Goal: Task Accomplishment & Management: Complete application form

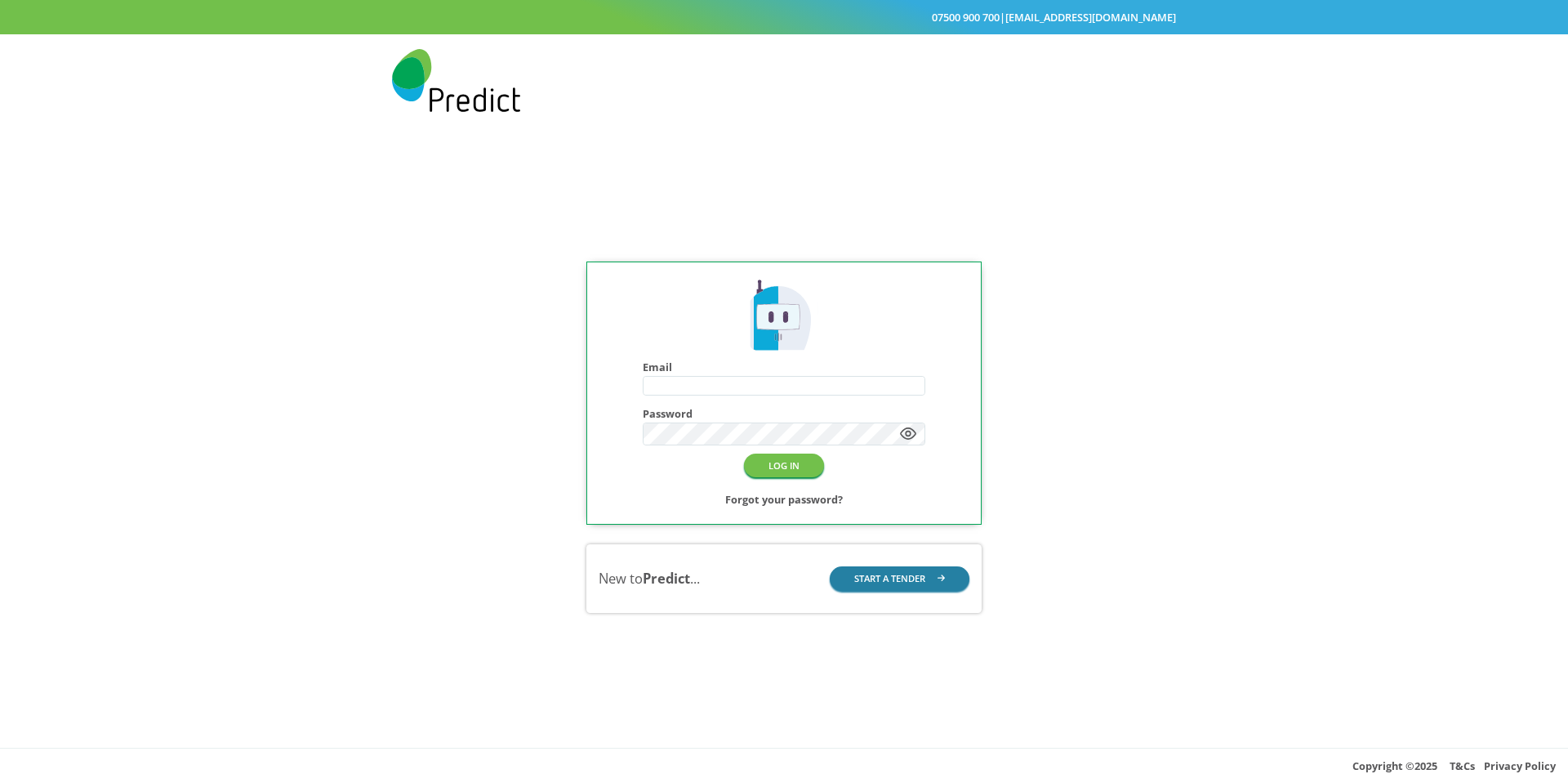
type input "**********"
click at [863, 580] on button "START A TENDER" at bounding box center [900, 578] width 140 height 24
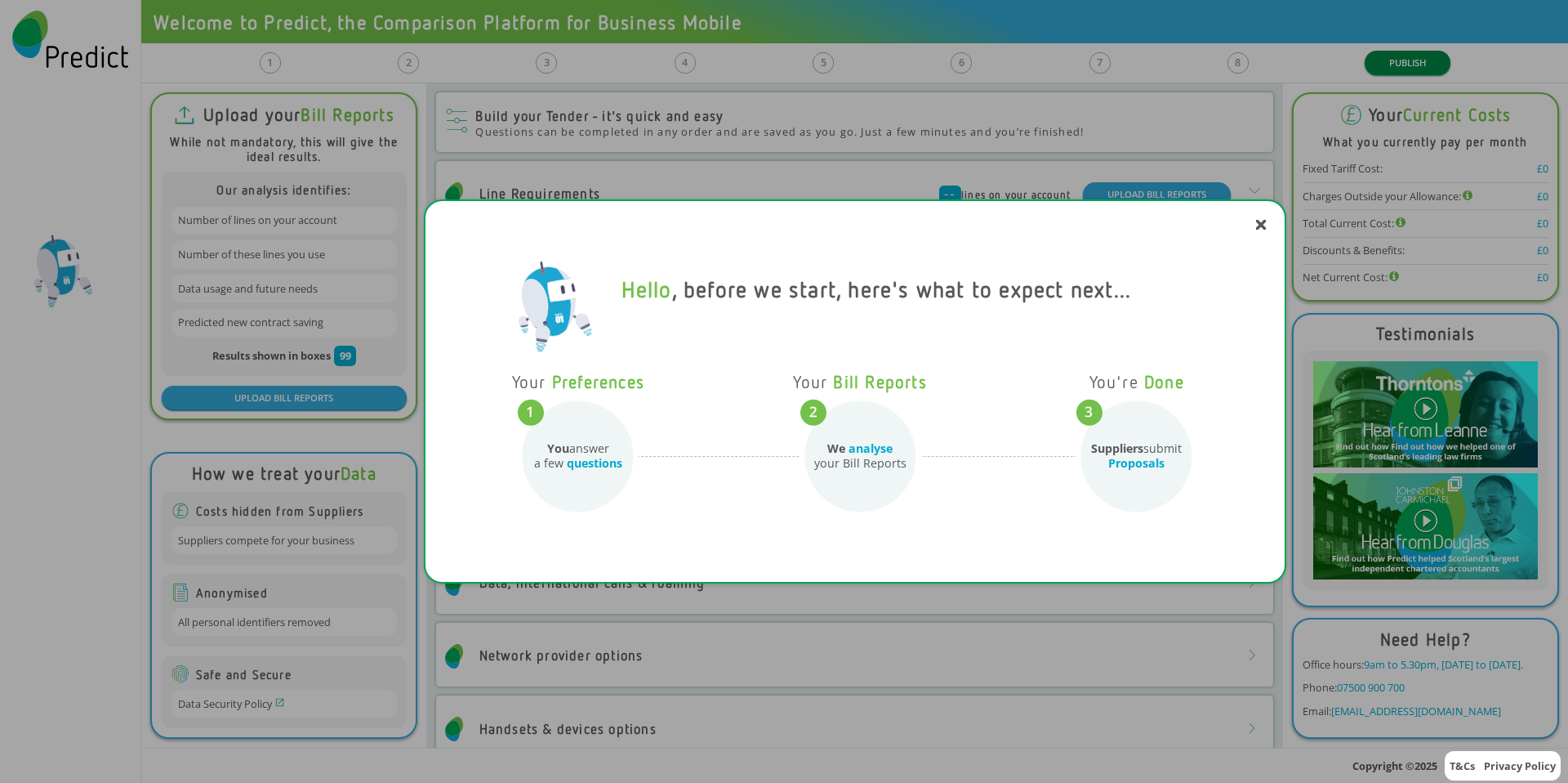
click at [1382, 61] on div "Hello , before we start, here's what to expect next... Your Preferences You ans…" at bounding box center [784, 391] width 1568 height 783
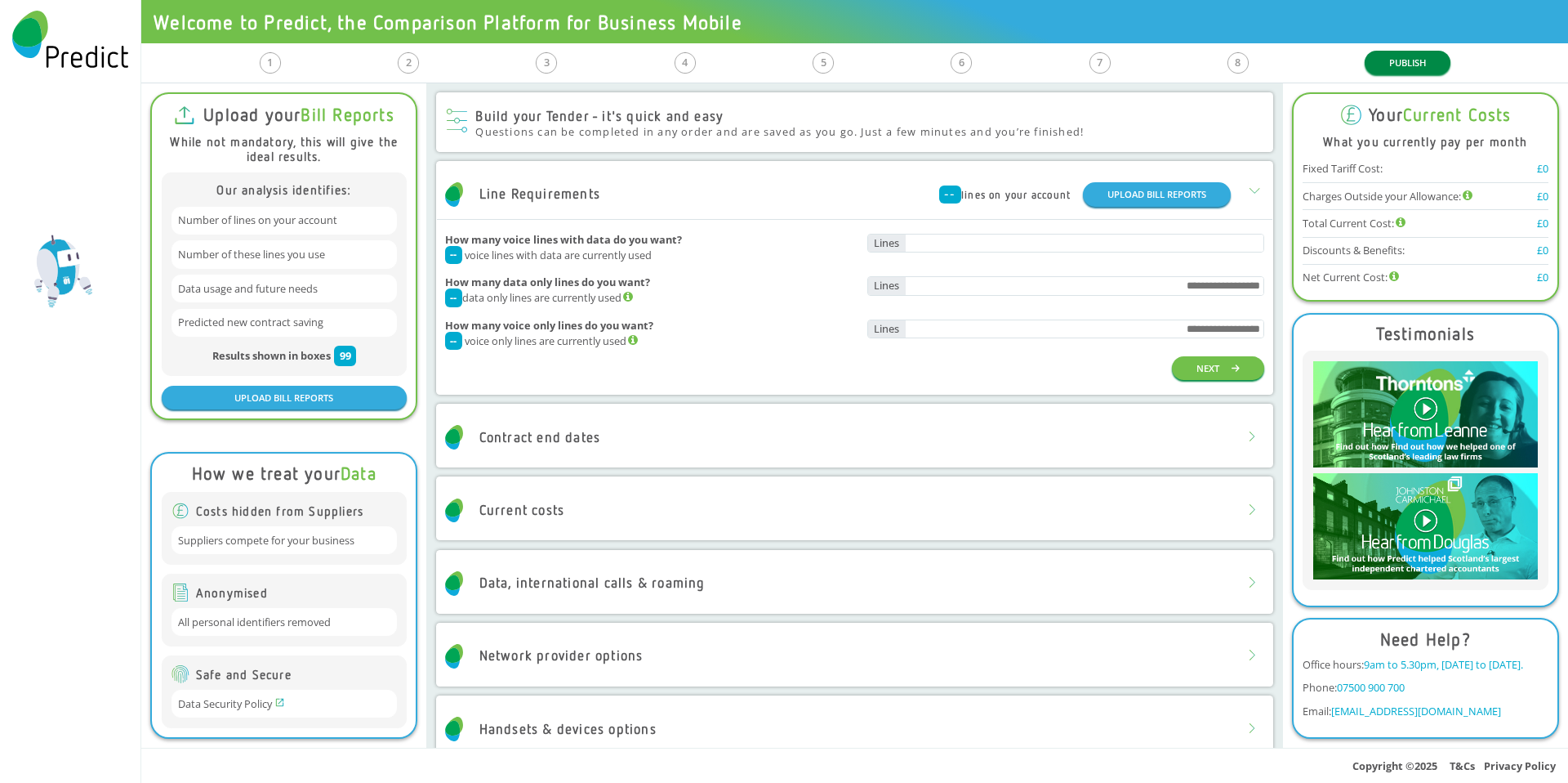
click at [1389, 59] on button "PUBLISH" at bounding box center [1407, 62] width 86 height 24
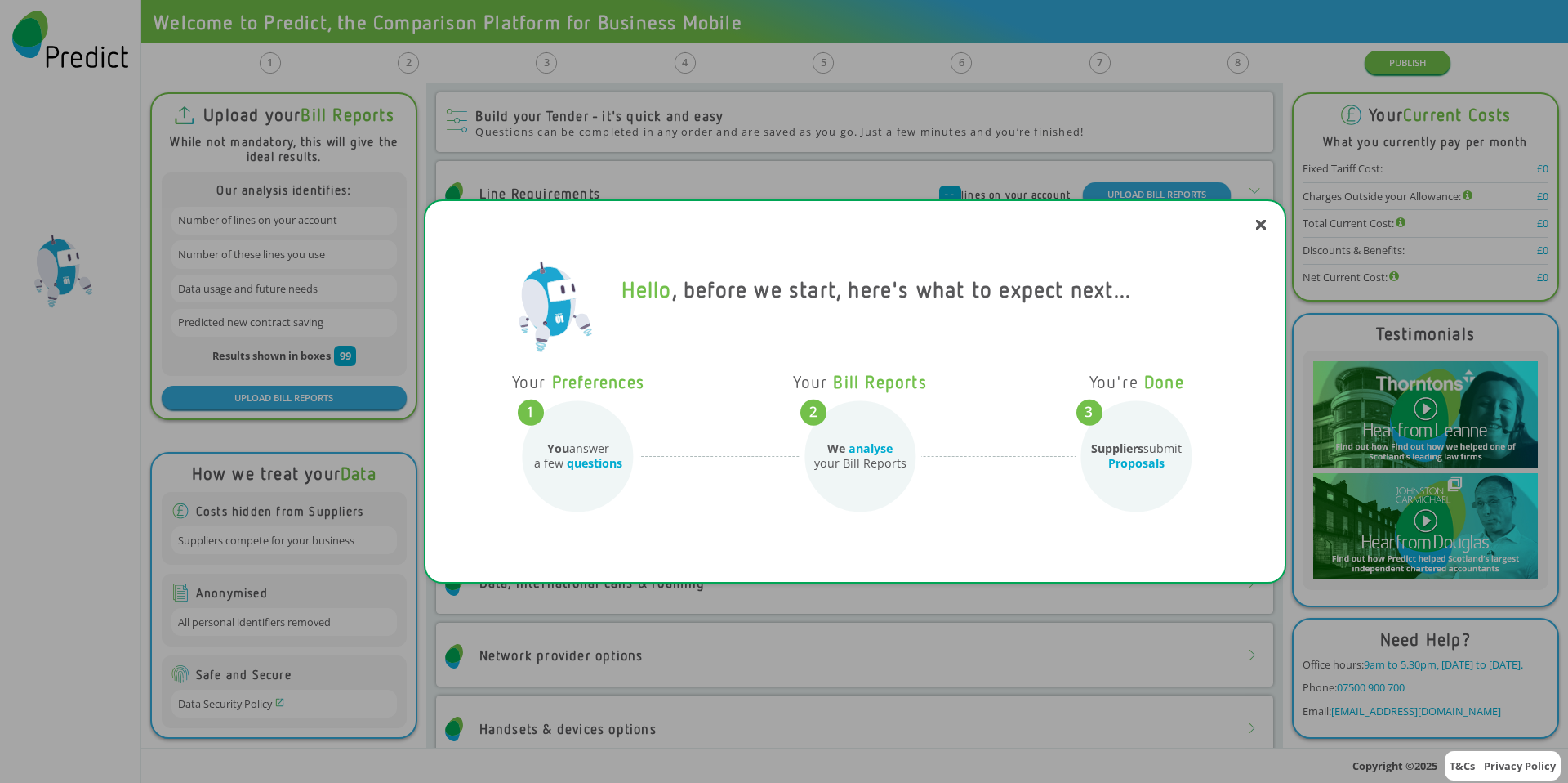
click at [1405, 84] on div "Hello , before we start, here's what to expect next... Your Preferences You ans…" at bounding box center [784, 391] width 1568 height 783
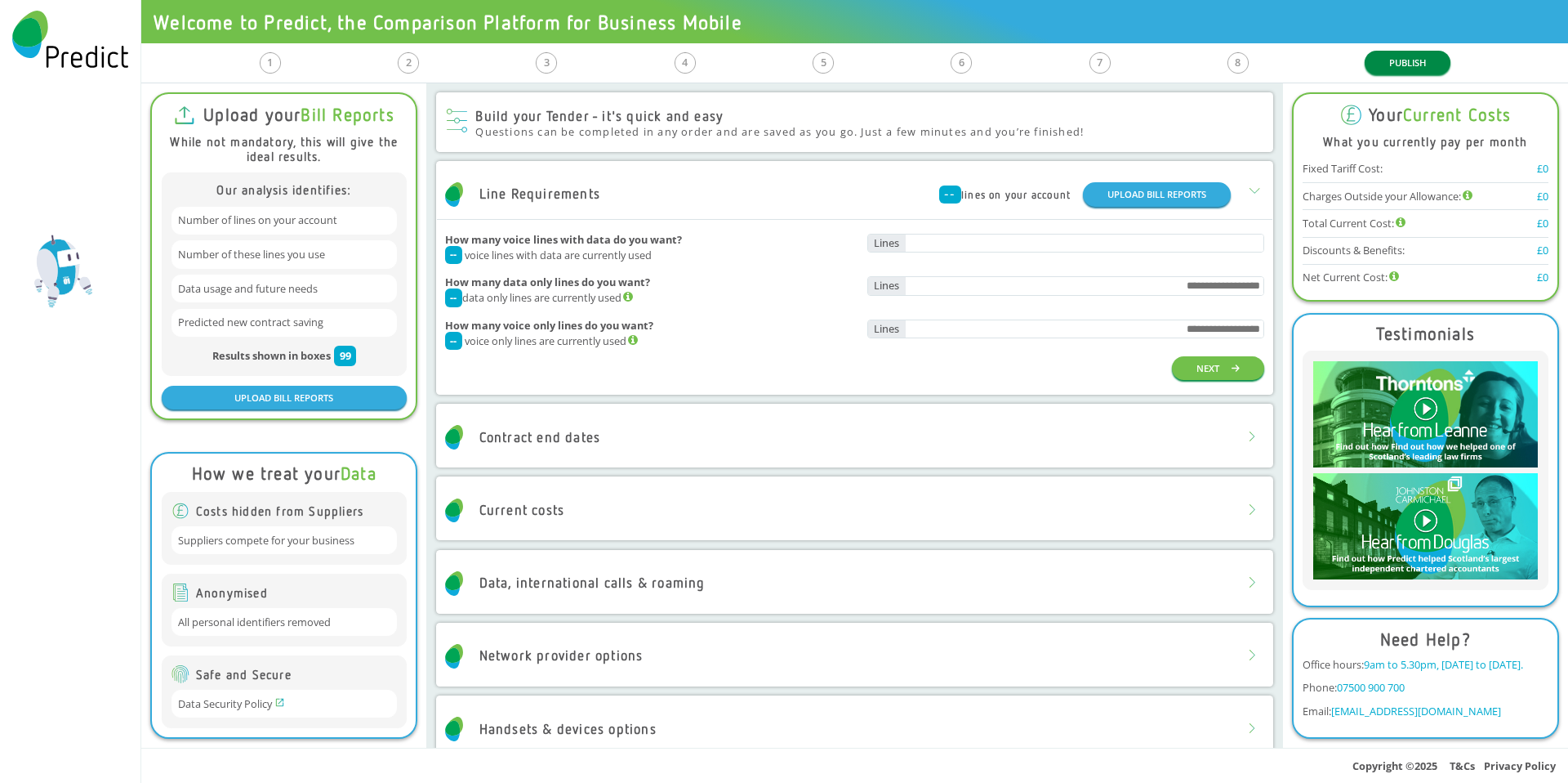
click at [1405, 61] on button "PUBLISH" at bounding box center [1407, 62] width 86 height 24
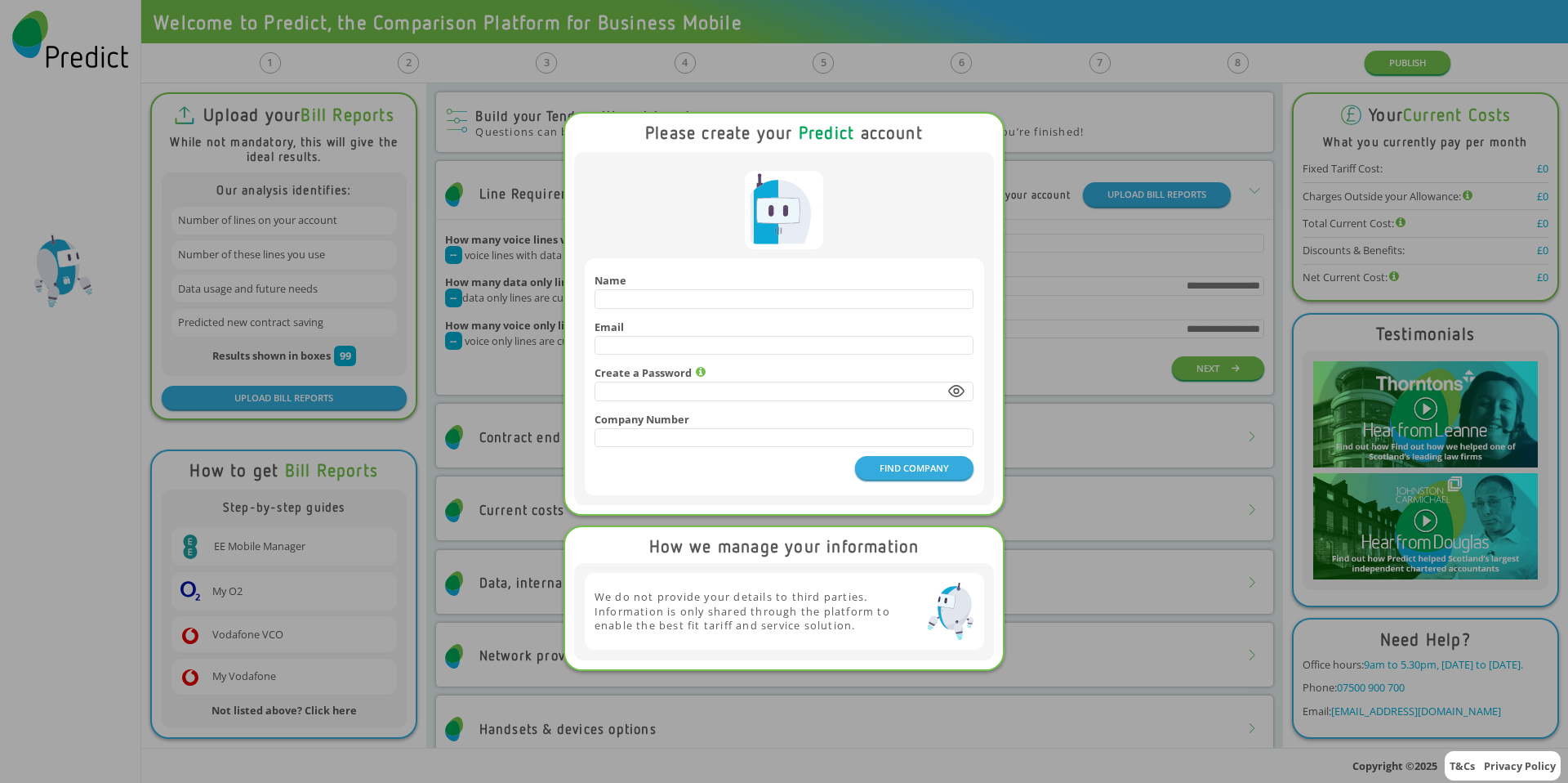
click at [519, 156] on div "Please create your Predict account Name Email Create a Password Company Number …" at bounding box center [784, 391] width 1568 height 783
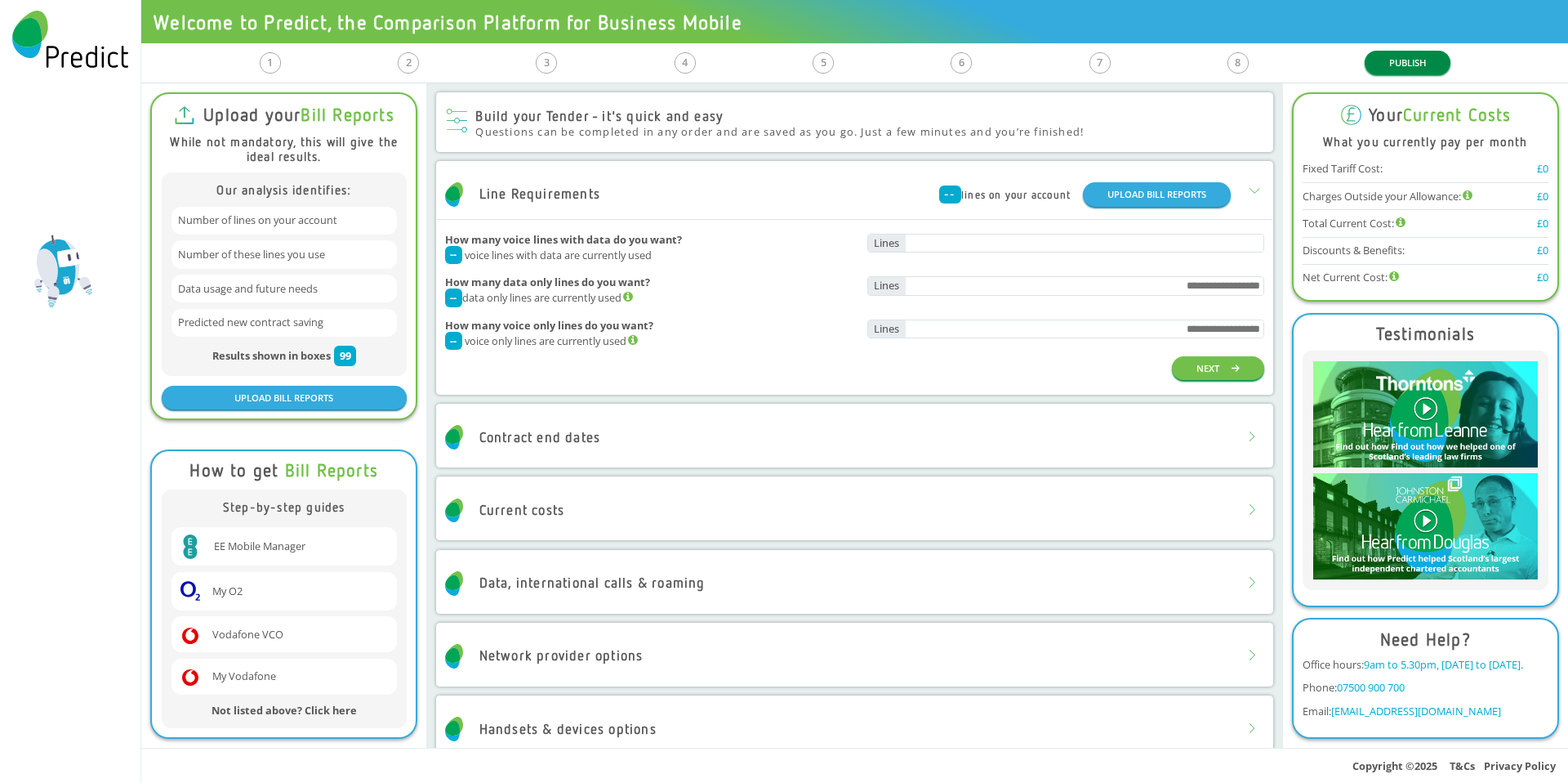
click at [1388, 63] on button "PUBLISH" at bounding box center [1407, 62] width 86 height 24
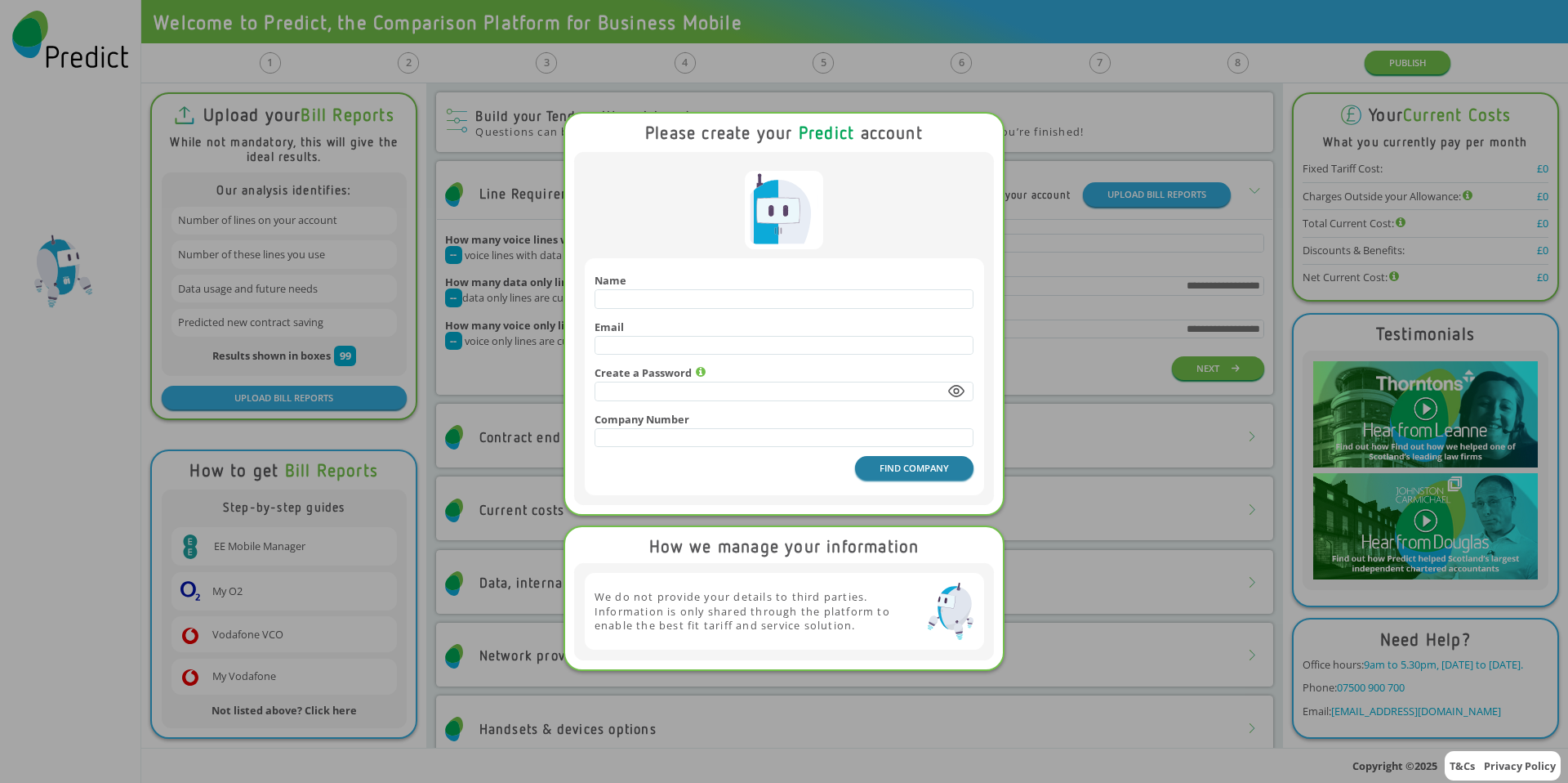
click at [904, 470] on button "FIND COMPANY" at bounding box center [914, 468] width 119 height 24
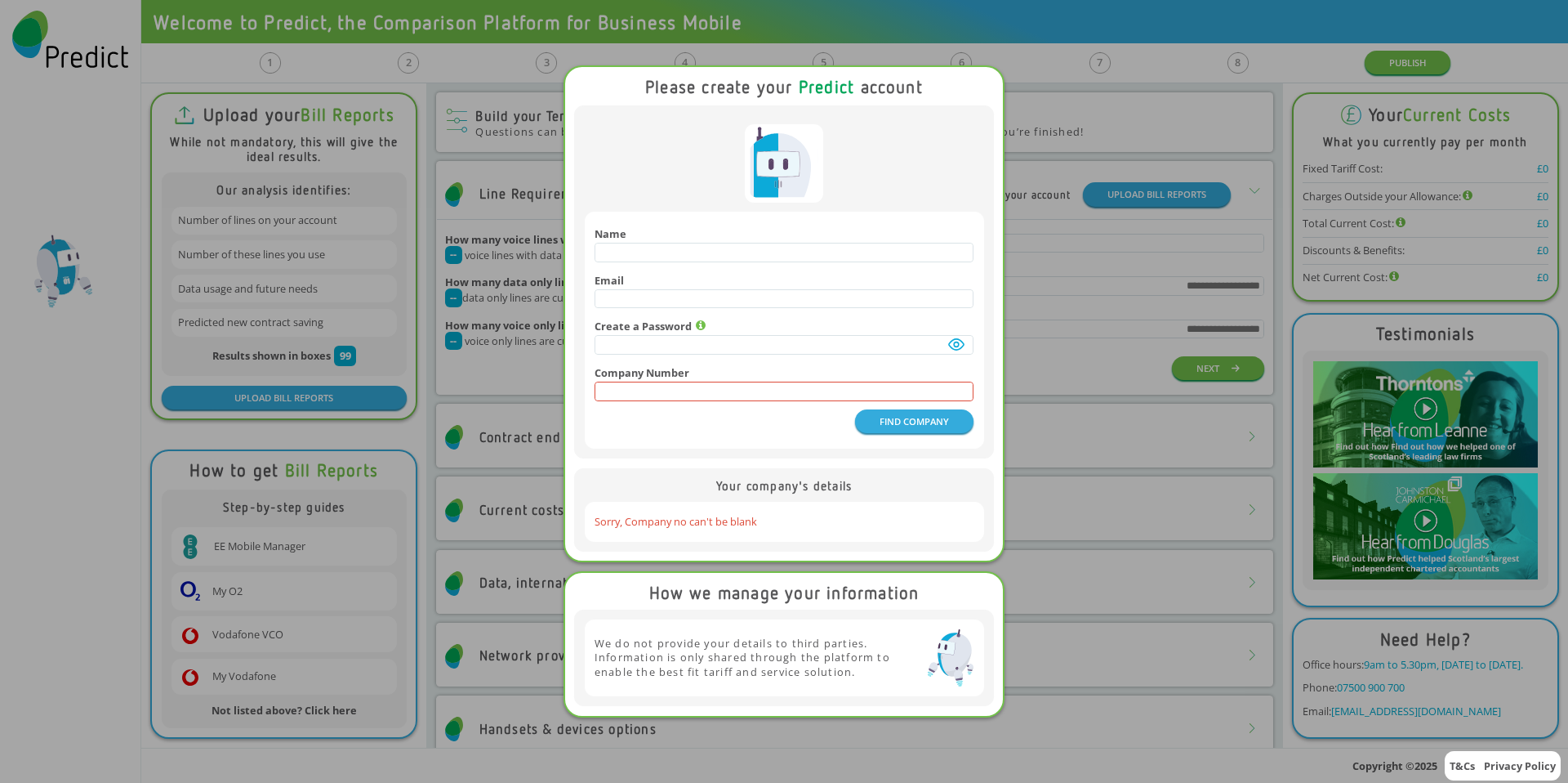
click at [1046, 133] on div "Please create your Predict account Name Email Create a Password Company Number …" at bounding box center [784, 391] width 1568 height 783
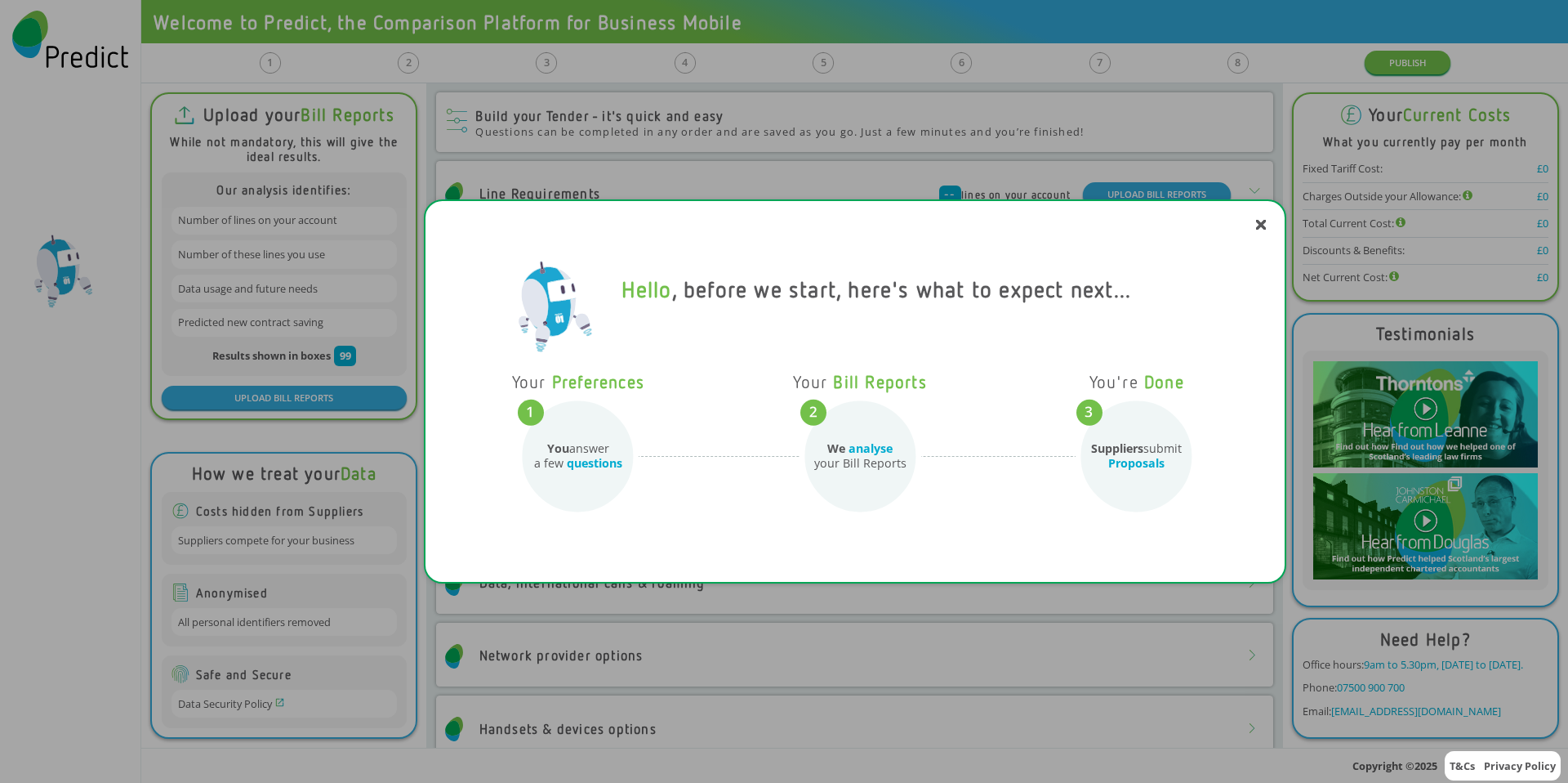
click at [1030, 107] on div "Hello , before we start, here's what to expect next... Your Preferences You ans…" at bounding box center [784, 391] width 1568 height 783
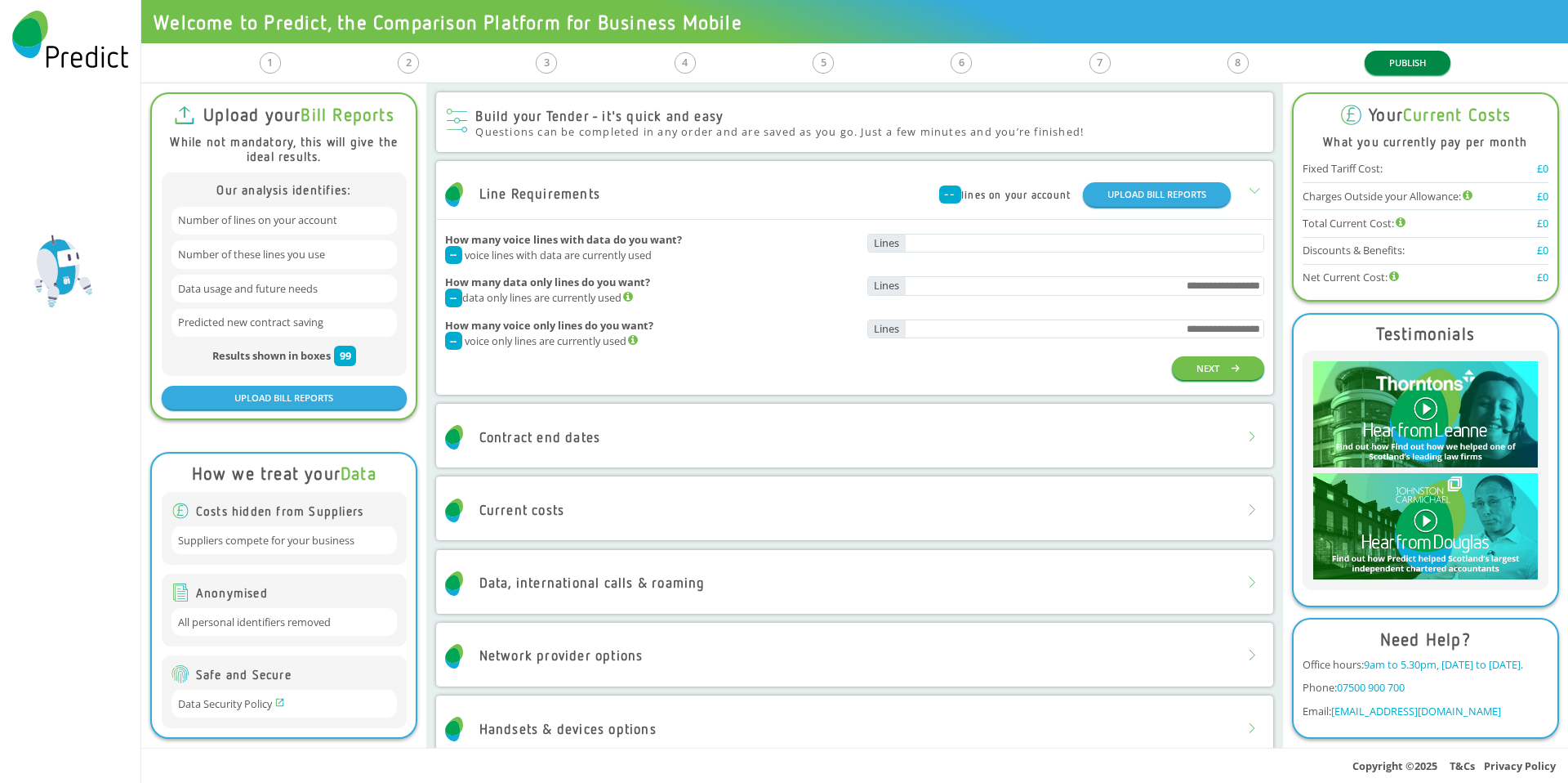
click at [1415, 66] on button "PUBLISH" at bounding box center [1407, 62] width 86 height 24
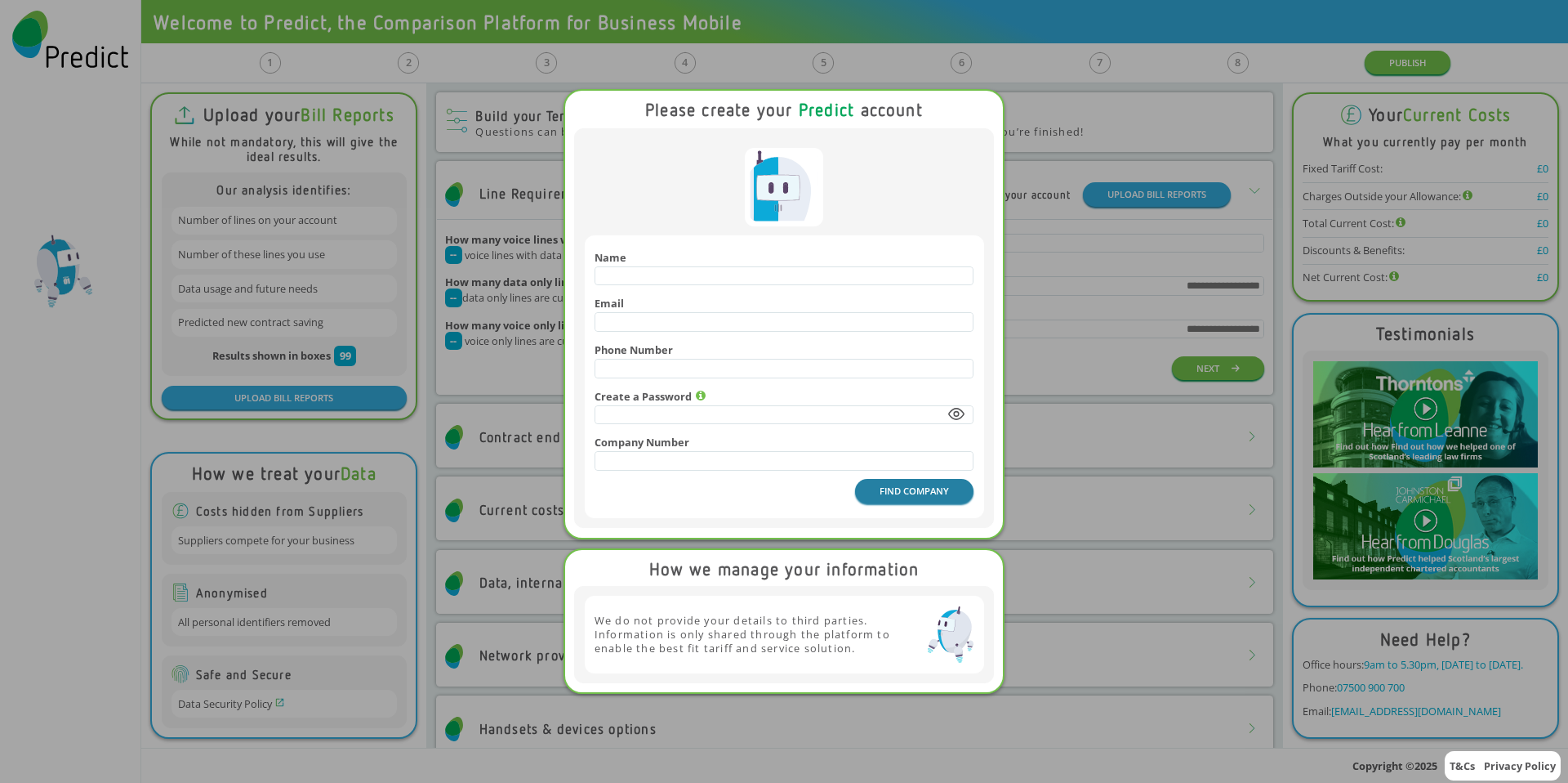
click at [872, 497] on button "FIND COMPANY" at bounding box center [914, 491] width 119 height 24
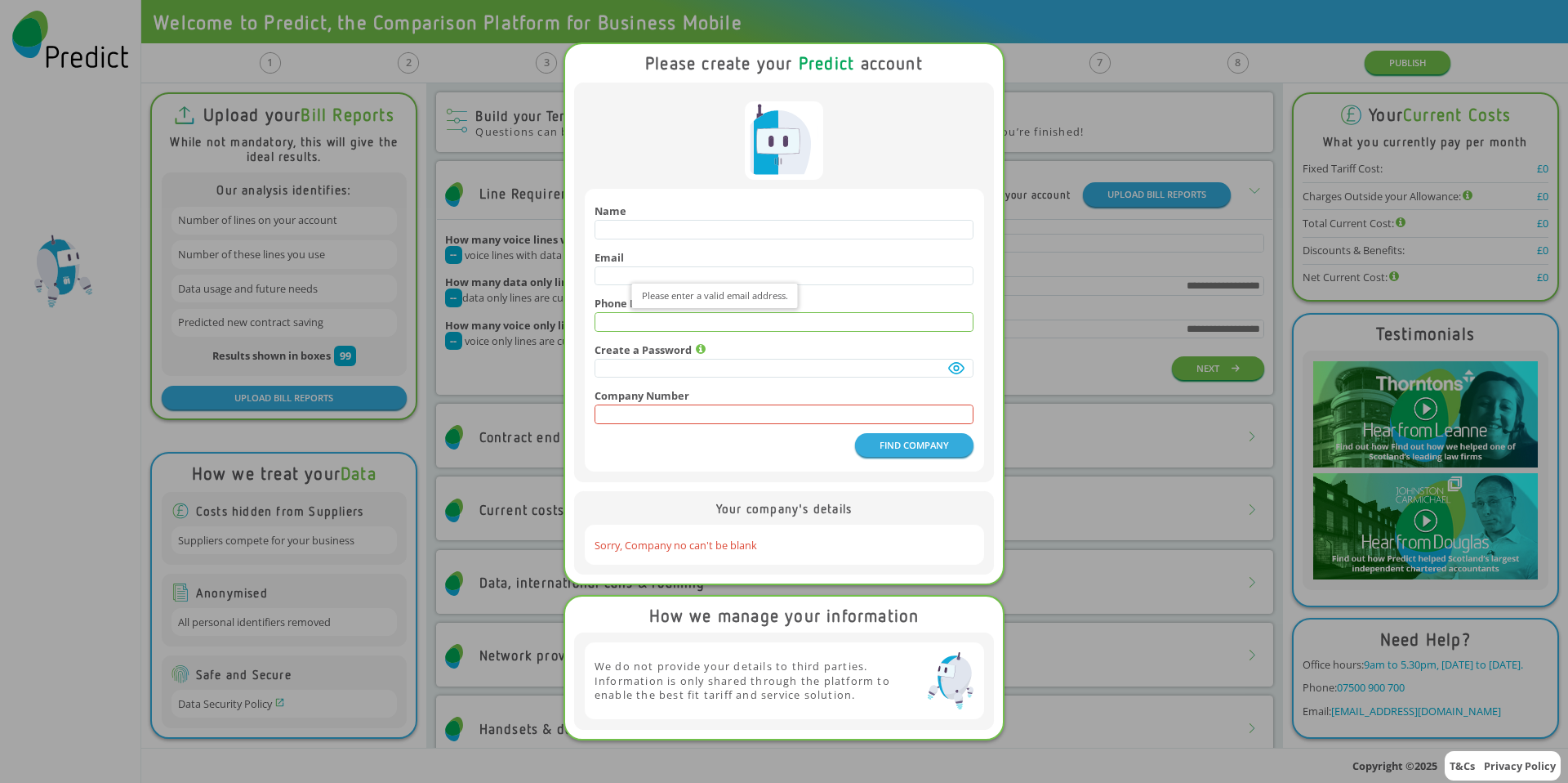
click at [622, 322] on input "text" at bounding box center [784, 322] width 378 height 18
